Goal: Find specific page/section: Find specific page/section

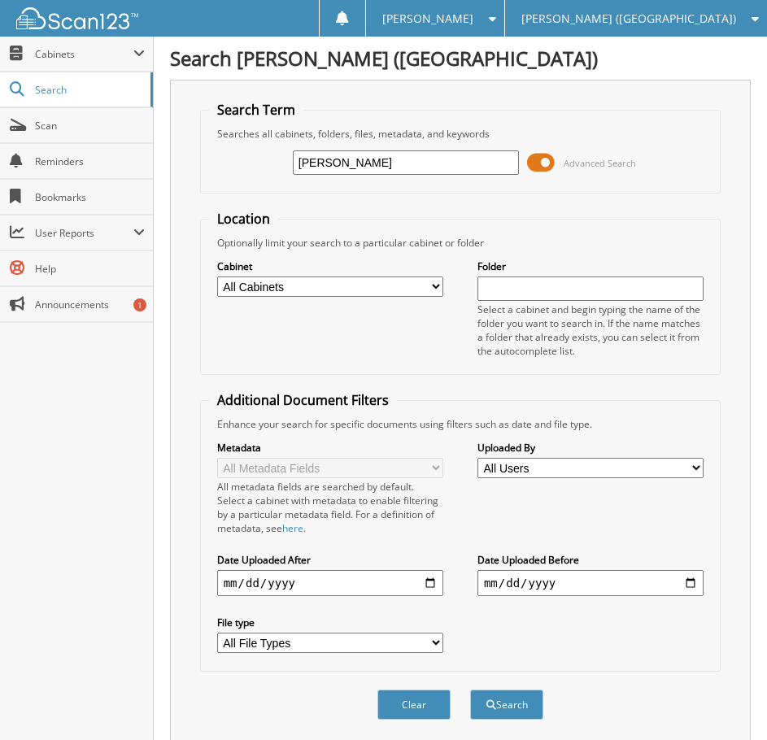
type input "[PERSON_NAME]"
click at [470, 690] on button "Search" at bounding box center [506, 705] width 73 height 30
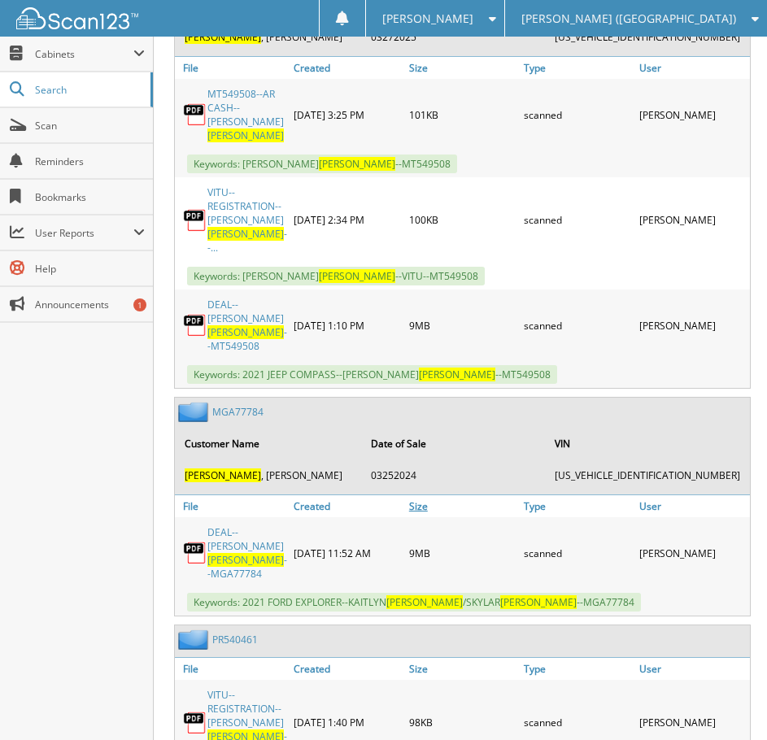
scroll to position [895, 0]
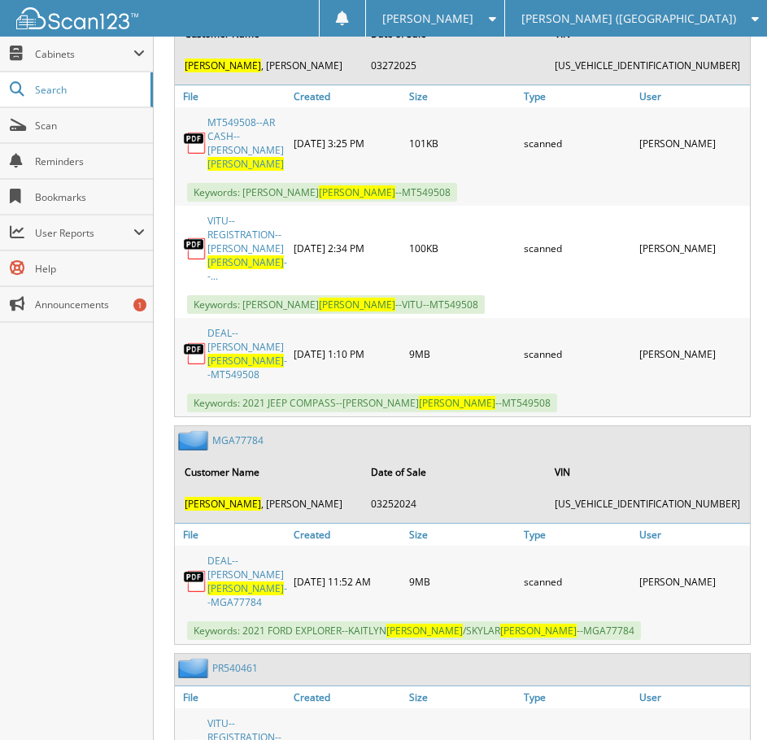
click at [245, 326] on link "DEAL--SHANE STAPLETON --MT549508" at bounding box center [247, 353] width 80 height 55
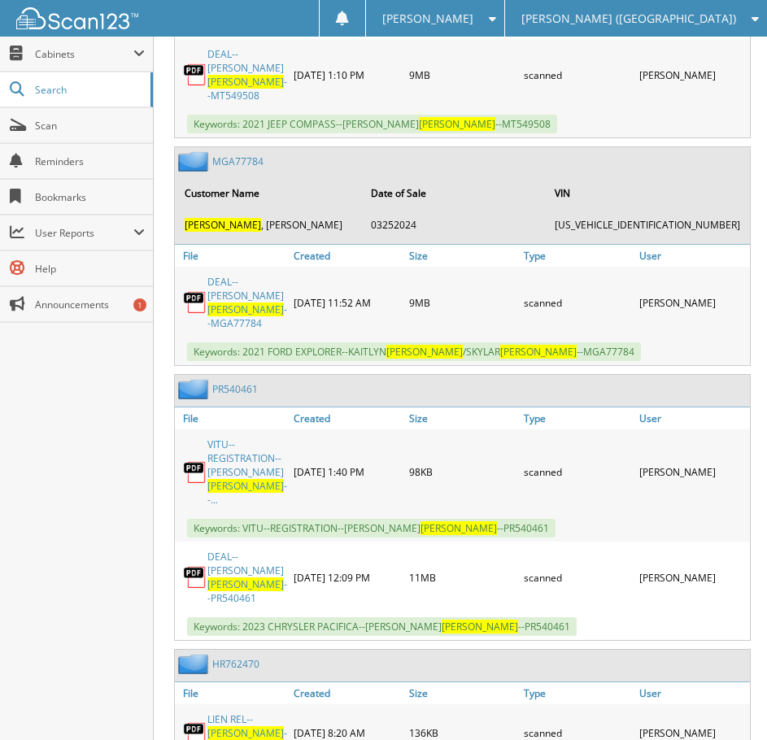
scroll to position [1190, 0]
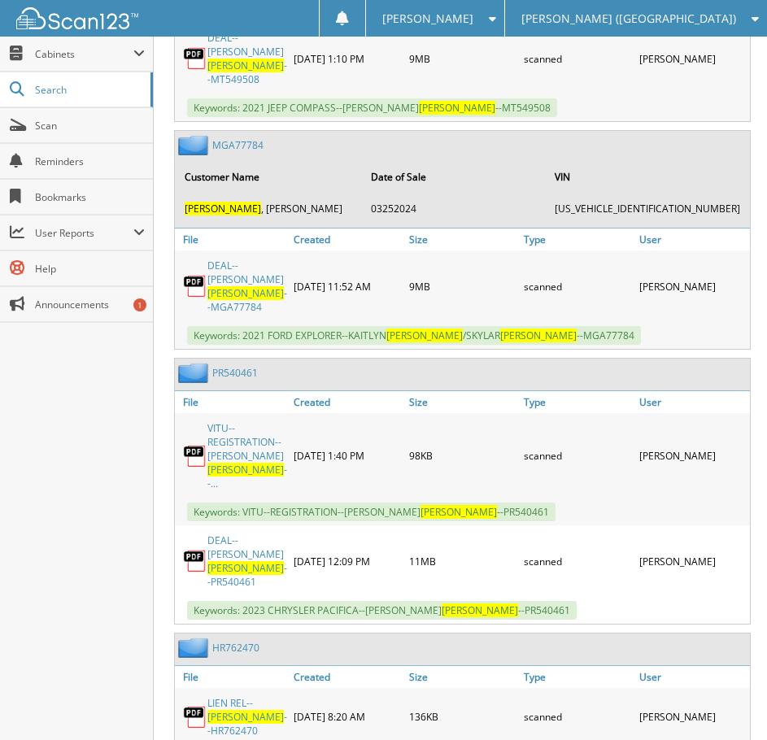
click at [220, 561] on span "STAPLETON" at bounding box center [245, 568] width 76 height 14
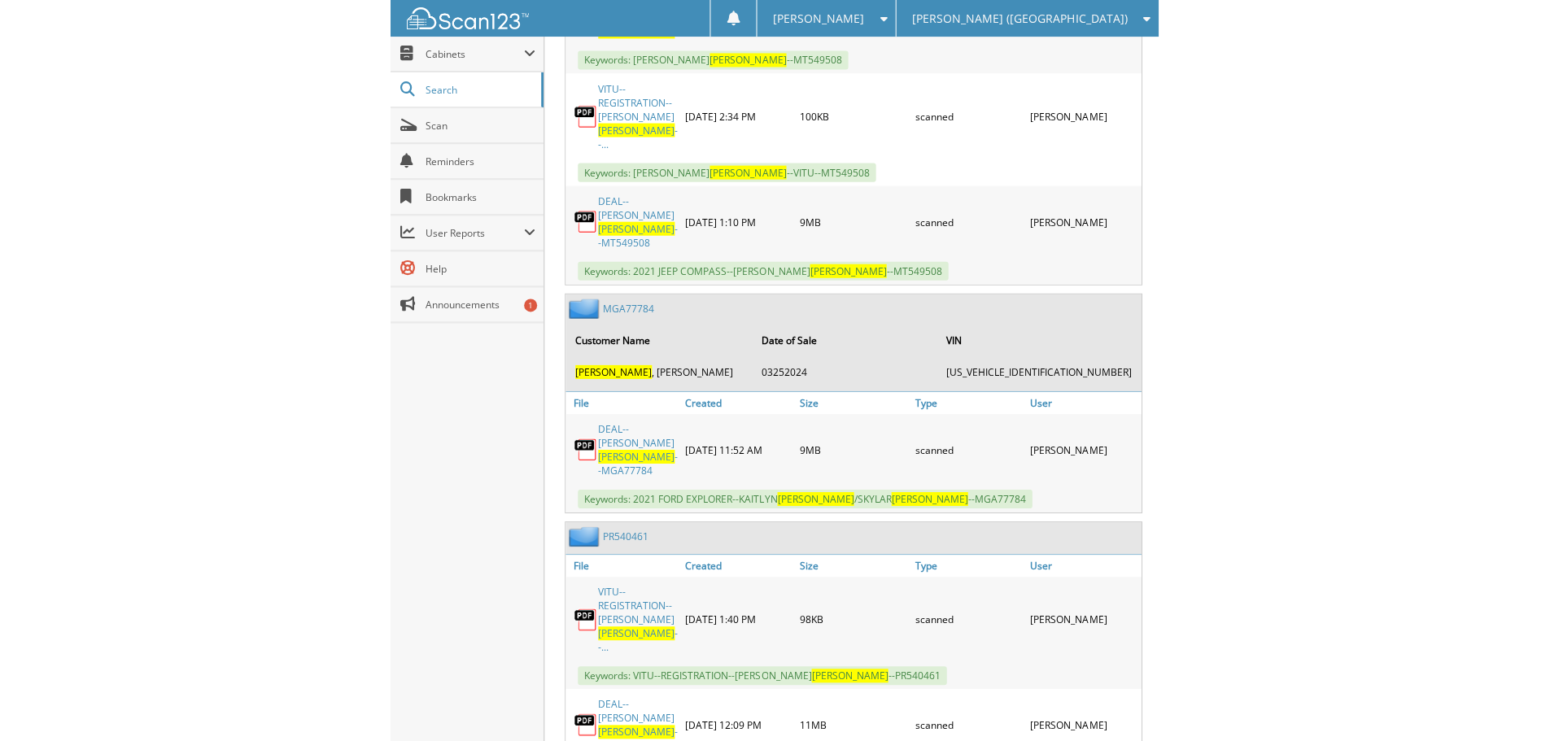
scroll to position [946, 0]
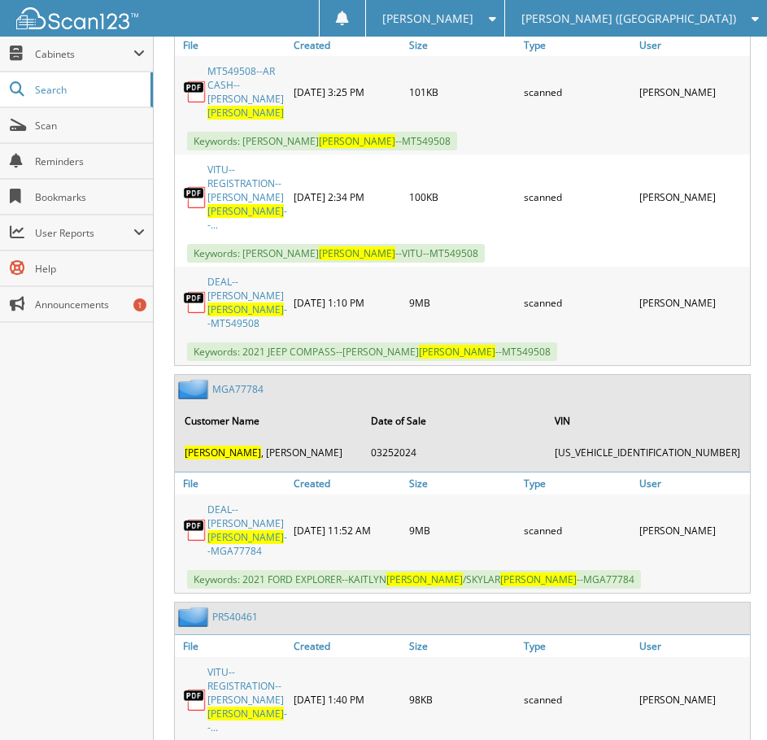
click at [220, 283] on link "DEAL--SHANE STAPLETON --MT549508" at bounding box center [247, 302] width 80 height 55
